Goal: Navigation & Orientation: Find specific page/section

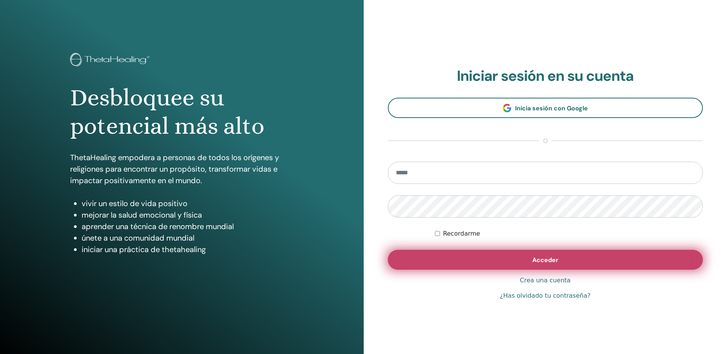
type input "**********"
click at [536, 264] on span "Acceder" at bounding box center [545, 260] width 26 height 8
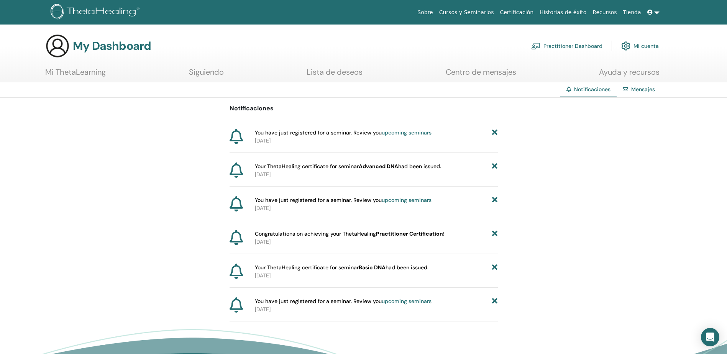
click at [410, 132] on link "upcoming seminars" at bounding box center [407, 132] width 50 height 7
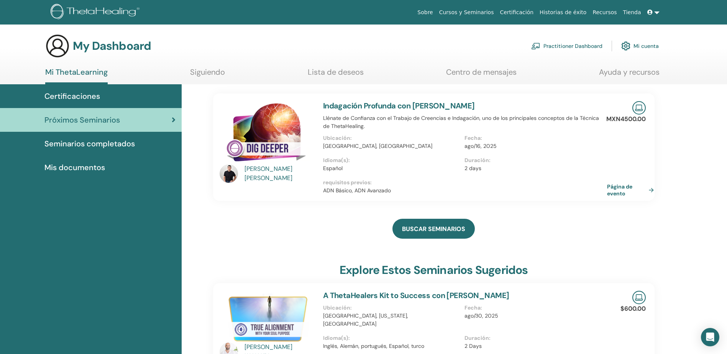
click at [621, 193] on link "Página de evento" at bounding box center [632, 190] width 50 height 14
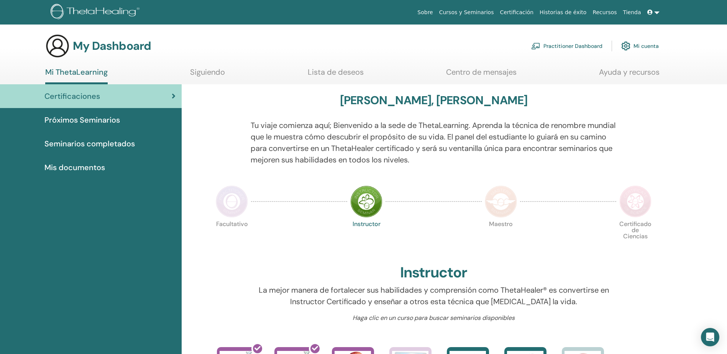
click at [103, 121] on span "Próximos Seminarios" at bounding box center [81, 119] width 75 height 11
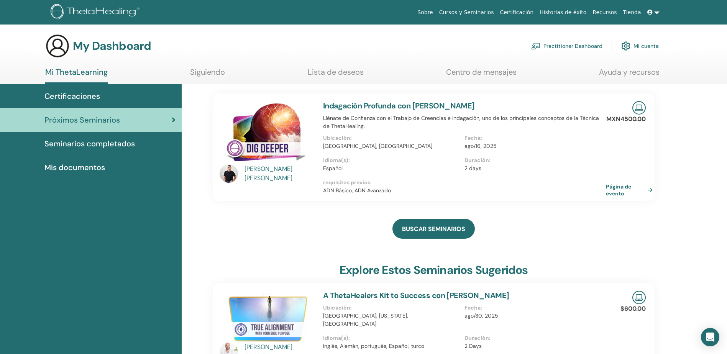
click at [87, 144] on span "Seminarios completados" at bounding box center [89, 143] width 90 height 11
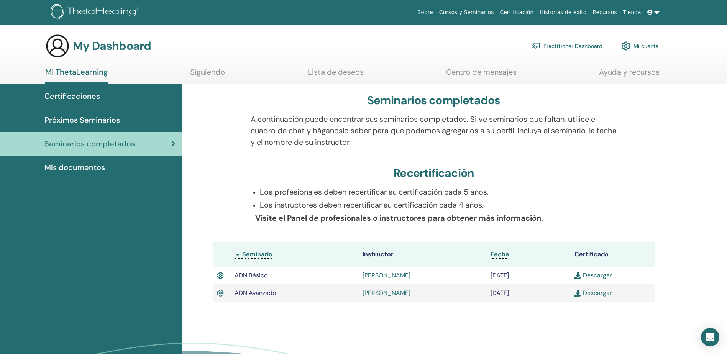
click at [101, 168] on span "Mis documentos" at bounding box center [74, 167] width 61 height 11
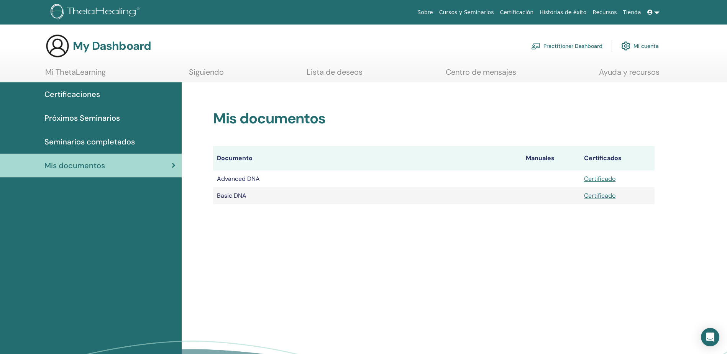
click at [59, 93] on span "Certificaciones" at bounding box center [72, 93] width 56 height 11
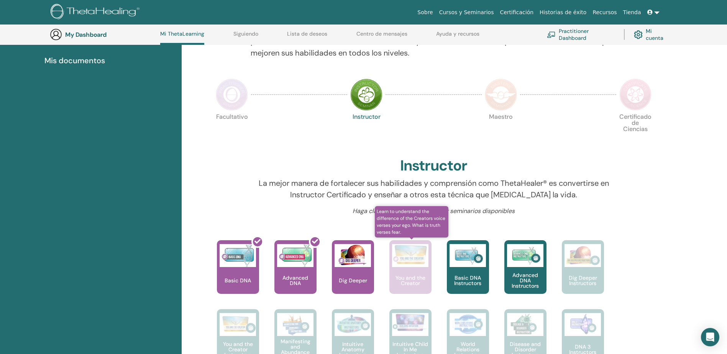
scroll to position [135, 0]
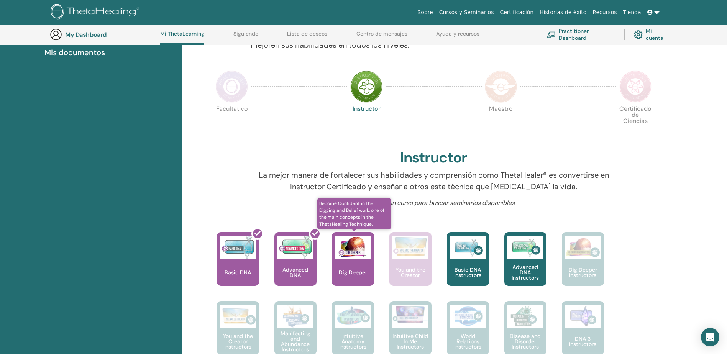
click at [354, 264] on div "Dig Deeper" at bounding box center [353, 259] width 42 height 54
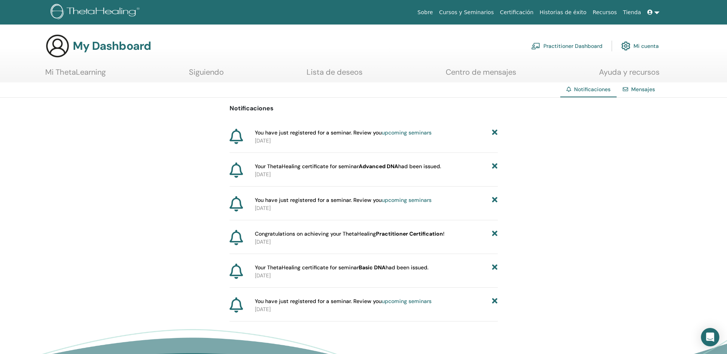
click at [409, 202] on link "upcoming seminars" at bounding box center [407, 200] width 50 height 7
click at [496, 77] on link "Centro de mensajes" at bounding box center [481, 74] width 70 height 15
